Goal: Task Accomplishment & Management: Use online tool/utility

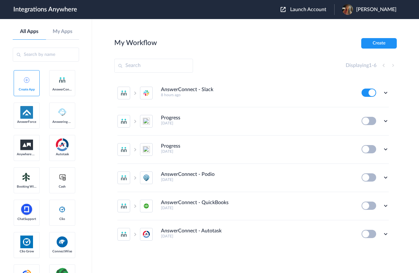
click at [61, 147] on img at bounding box center [62, 144] width 13 height 13
click at [322, 11] on span "Launch Account" at bounding box center [308, 9] width 36 height 5
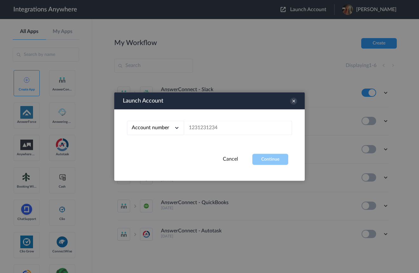
click at [231, 160] on link "Cancel" at bounding box center [230, 159] width 15 height 5
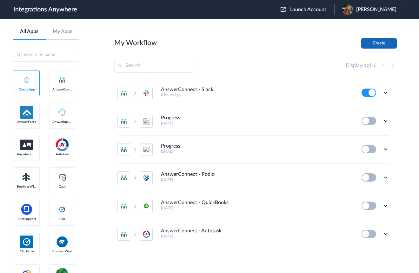
drag, startPoint x: 379, startPoint y: 42, endPoint x: 373, endPoint y: 50, distance: 10.2
click at [379, 42] on button "Create" at bounding box center [379, 43] width 36 height 10
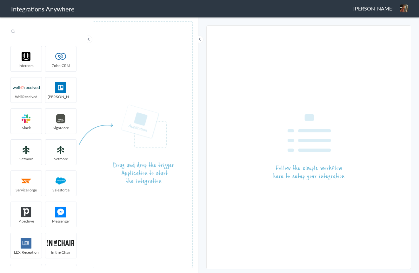
click at [37, 30] on input "text" at bounding box center [43, 32] width 75 height 12
type input "an"
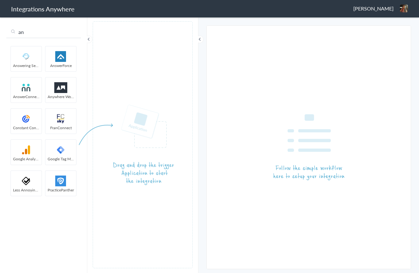
drag, startPoint x: 19, startPoint y: 33, endPoint x: 16, endPoint y: 33, distance: 3.5
click at [16, 33] on input "an" at bounding box center [43, 32] width 75 height 12
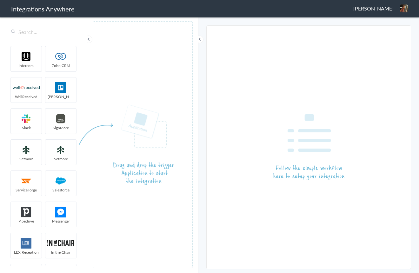
click at [87, 39] on span at bounding box center [89, 40] width 8 height 8
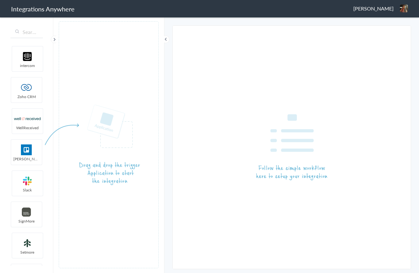
drag, startPoint x: 404, startPoint y: 9, endPoint x: 396, endPoint y: 9, distance: 8.3
click at [404, 9] on img at bounding box center [404, 8] width 8 height 8
drag, startPoint x: 333, startPoint y: 22, endPoint x: 328, endPoint y: 22, distance: 4.8
click at [332, 22] on main "The system encountered four errors. Check More Trigger Connect Action Setup Tes…" at bounding box center [291, 145] width 255 height 257
click at [405, 10] on img at bounding box center [404, 8] width 8 height 8
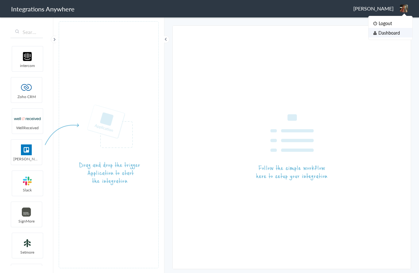
click at [391, 30] on li "Dashboard" at bounding box center [391, 33] width 44 height 10
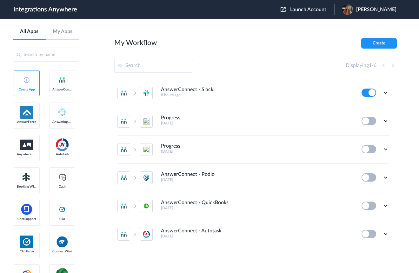
click at [318, 10] on span "Launch Account" at bounding box center [308, 9] width 36 height 5
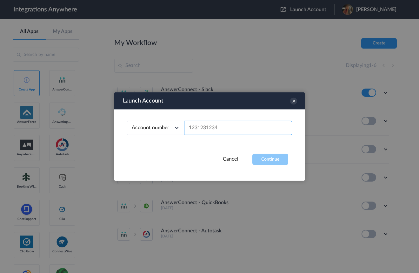
click at [244, 129] on input "text" at bounding box center [238, 128] width 108 height 14
paste input "9803324719"
type input "9803324719"
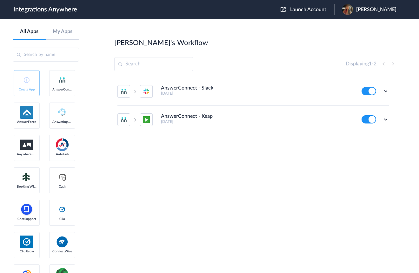
click at [387, 11] on span "[PERSON_NAME]" at bounding box center [376, 10] width 40 height 6
click at [316, 36] on main "Daniel's Workflow Create Displaying 1 - 2 AnswerConnect - Slack 15 days ago Edi…" at bounding box center [255, 146] width 327 height 254
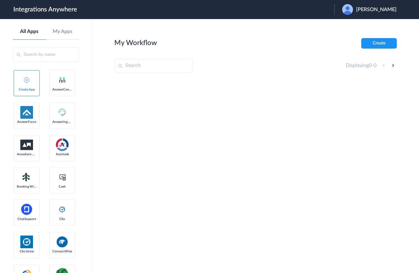
click at [380, 11] on span "Daniel Deitch" at bounding box center [376, 10] width 40 height 6
click at [352, 26] on link "Logout" at bounding box center [345, 25] width 13 height 4
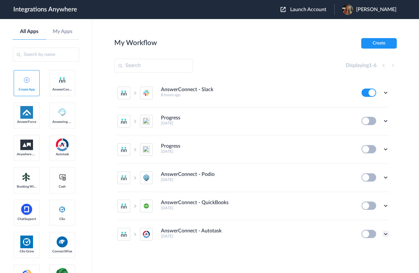
click at [385, 234] on icon at bounding box center [386, 234] width 6 height 6
click at [364, 194] on link "Edit" at bounding box center [359, 195] width 15 height 4
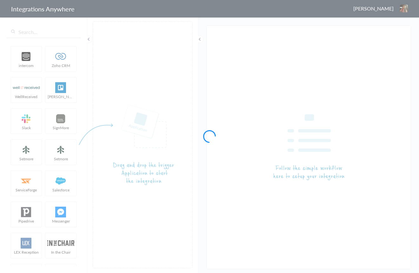
type input "AnswerConnect - Autotask"
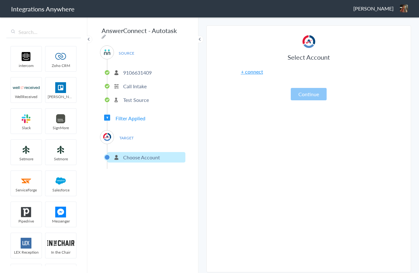
click at [248, 73] on link "+ connect" at bounding box center [252, 71] width 22 height 7
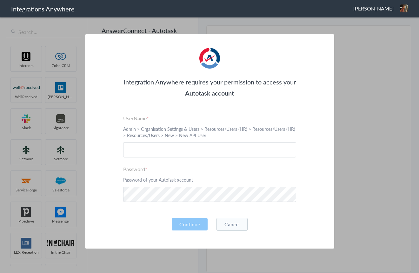
click at [224, 227] on button "Cancel" at bounding box center [232, 224] width 31 height 13
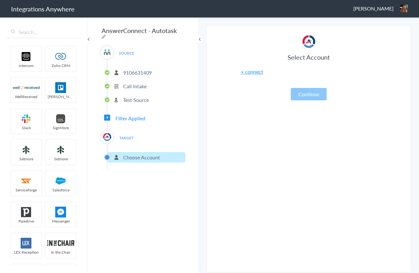
click at [135, 69] on p "9106631409" at bounding box center [137, 72] width 29 height 7
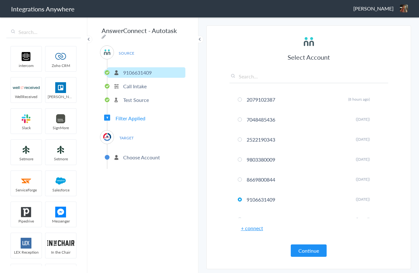
click at [279, 78] on input "text" at bounding box center [309, 78] width 159 height 10
paste input "9803324719"
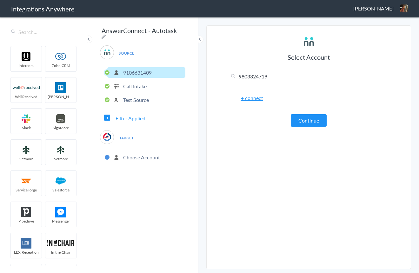
type input "9803324719"
click at [249, 99] on link "+ connect" at bounding box center [252, 97] width 22 height 7
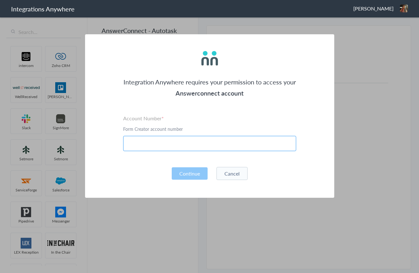
click at [164, 143] on input "text" at bounding box center [209, 143] width 173 height 15
paste input "9803324719"
type input "9803324719"
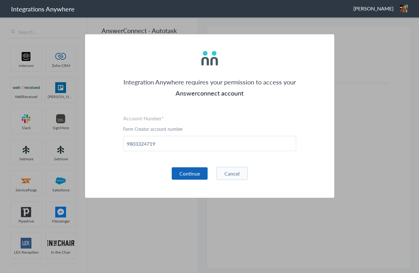
click at [197, 176] on button "Continue" at bounding box center [190, 173] width 36 height 12
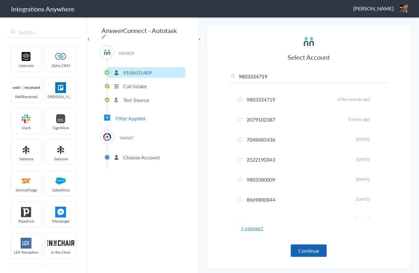
click at [306, 248] on button "Continue" at bounding box center [309, 250] width 36 height 12
click at [263, 78] on input "text" at bounding box center [309, 78] width 159 height 10
paste input "9803324719"
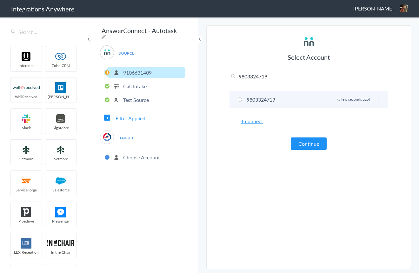
type input "9803324719"
click at [239, 100] on span at bounding box center [240, 99] width 4 height 4
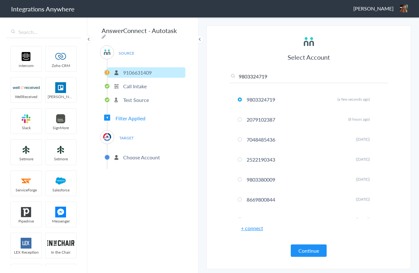
click at [304, 251] on button "Continue" at bounding box center [309, 250] width 36 height 12
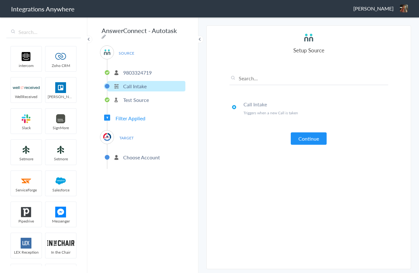
click at [301, 139] on button "Continue" at bounding box center [309, 138] width 36 height 12
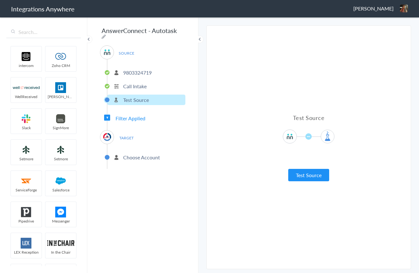
click at [304, 180] on button "Test Source" at bounding box center [308, 175] width 41 height 12
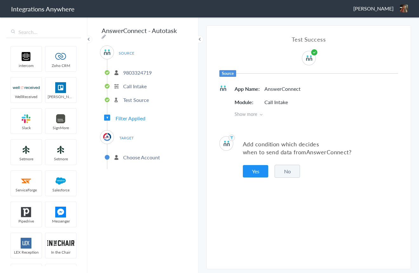
click at [286, 174] on button "No" at bounding box center [287, 171] width 25 height 13
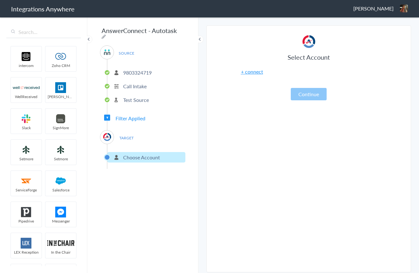
click at [245, 72] on link "+ connect" at bounding box center [252, 71] width 22 height 7
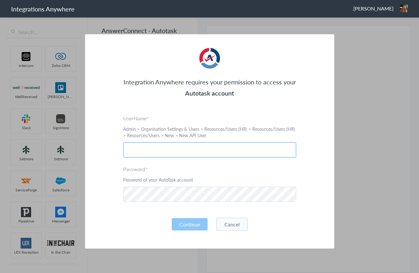
drag, startPoint x: 160, startPoint y: 147, endPoint x: 265, endPoint y: 158, distance: 106.4
click at [161, 147] on input "text" at bounding box center [209, 149] width 173 height 15
click at [177, 150] on input "text" at bounding box center [209, 149] width 173 height 15
paste input "[EMAIL_ADDRESS][DOMAIN_NAME]"
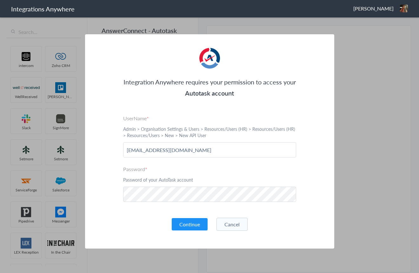
click at [182, 225] on button "Continue" at bounding box center [190, 224] width 36 height 12
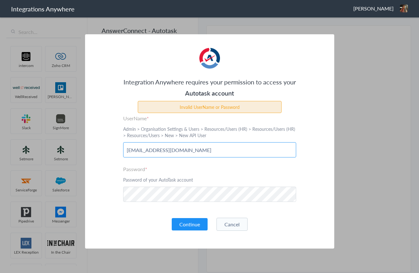
drag, startPoint x: 205, startPoint y: 150, endPoint x: 167, endPoint y: 152, distance: 38.1
click at [167, 152] on input "[EMAIL_ADDRESS][DOMAIN_NAME]" at bounding box center [209, 149] width 173 height 15
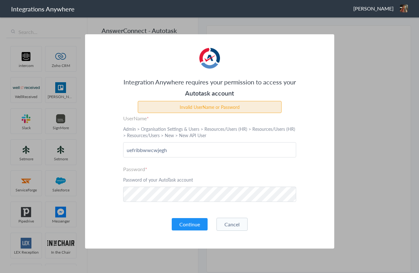
click at [187, 226] on button "Continue" at bounding box center [190, 224] width 36 height 12
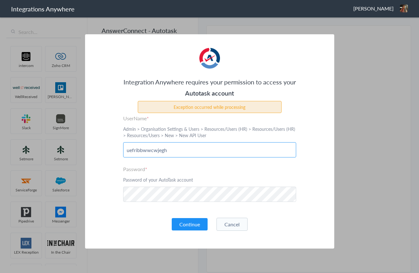
click at [177, 151] on input "uefribbwwcwjegh" at bounding box center [209, 149] width 173 height 15
paste input "@[DOMAIN_NAME]"
type input "[EMAIL_ADDRESS][DOMAIN_NAME]"
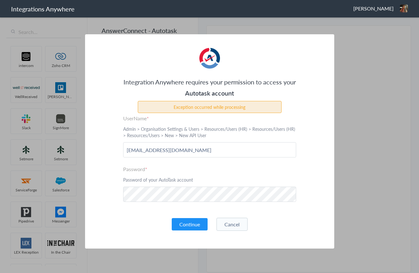
click at [303, 162] on div "Integration Anywhere requires your permission to access your Autotask account E…" at bounding box center [209, 141] width 249 height 214
click at [110, 194] on div "Integration Anywhere requires your permission to access your Autotask account E…" at bounding box center [209, 141] width 249 height 214
click at [190, 227] on button "Continue" at bounding box center [190, 224] width 36 height 12
click at [181, 227] on button "Continue" at bounding box center [190, 224] width 36 height 12
